Goal: Browse casually

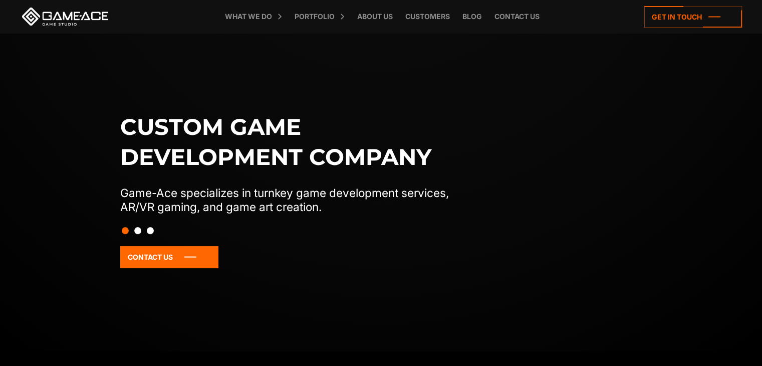
scroll to position [50, 0]
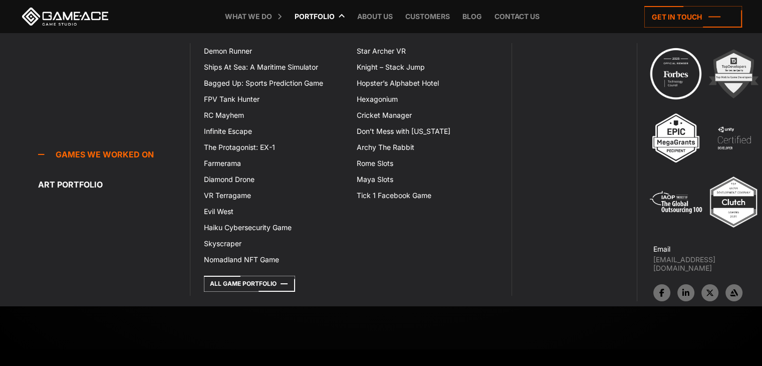
click at [315, 11] on link "Portfolio" at bounding box center [314, 16] width 50 height 33
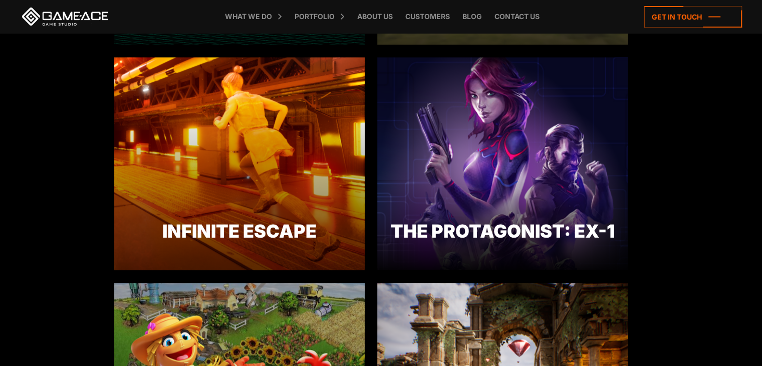
scroll to position [1149, 0]
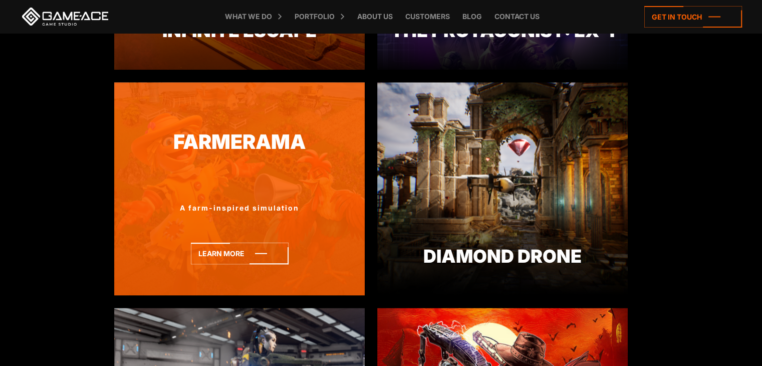
click at [274, 135] on link "Farmerama" at bounding box center [239, 142] width 250 height 30
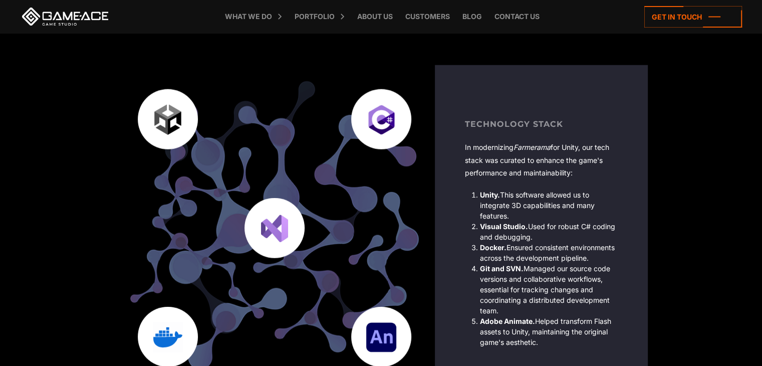
scroll to position [2350, 0]
